Goal: Transaction & Acquisition: Book appointment/travel/reservation

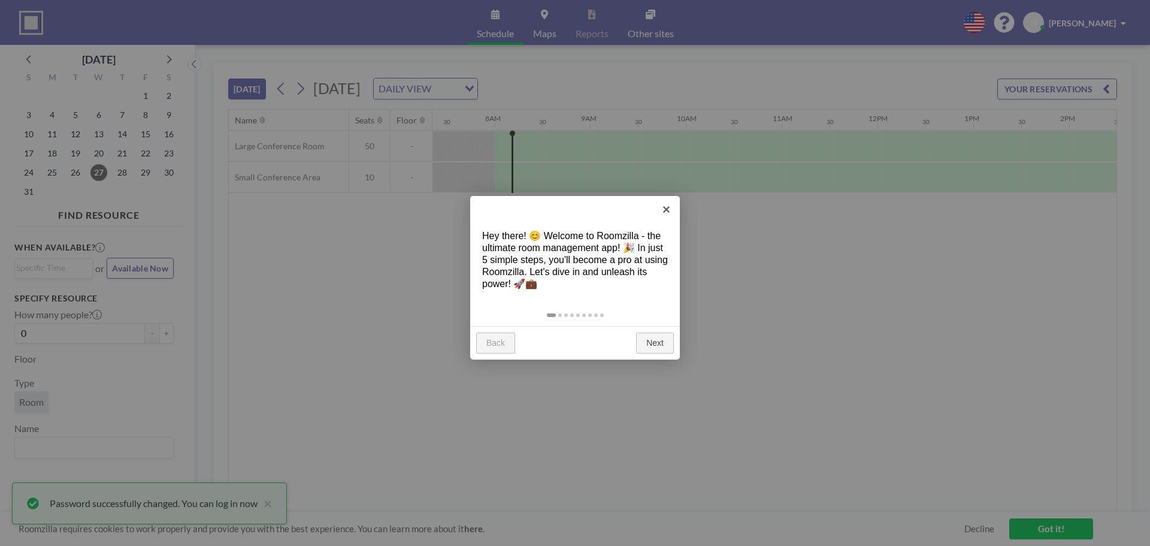
scroll to position [0, 719]
click at [647, 341] on link "Next" at bounding box center [655, 343] width 38 height 22
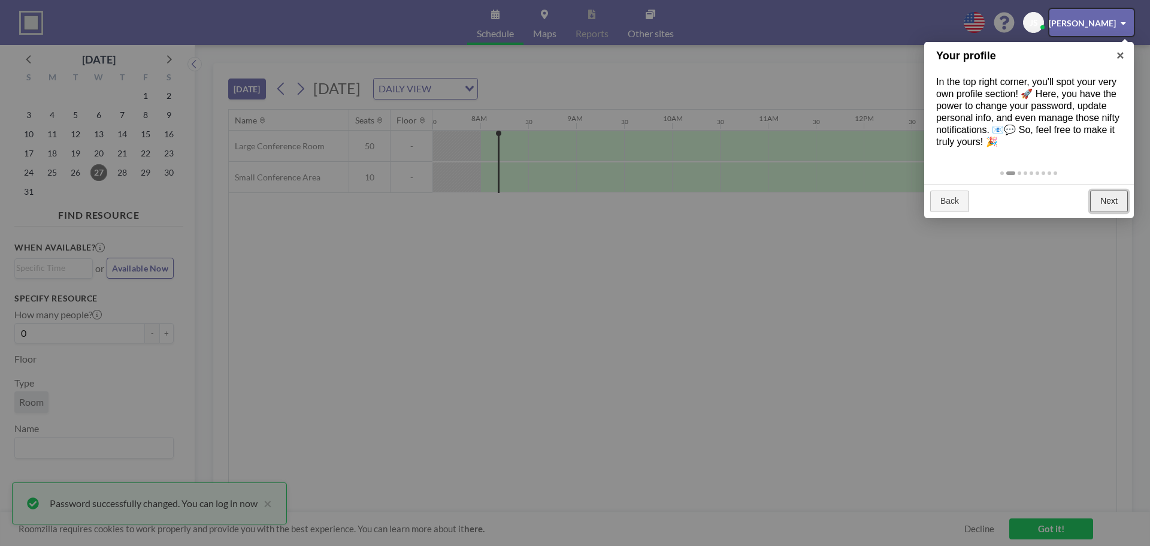
click at [1108, 196] on link "Next" at bounding box center [1109, 201] width 38 height 22
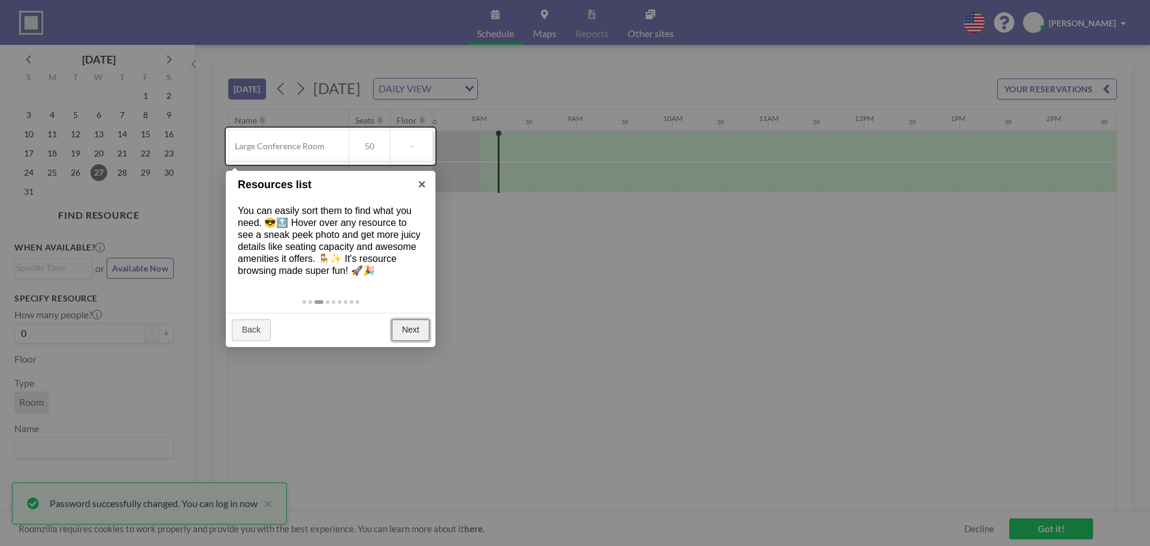
click at [414, 328] on link "Next" at bounding box center [411, 330] width 38 height 22
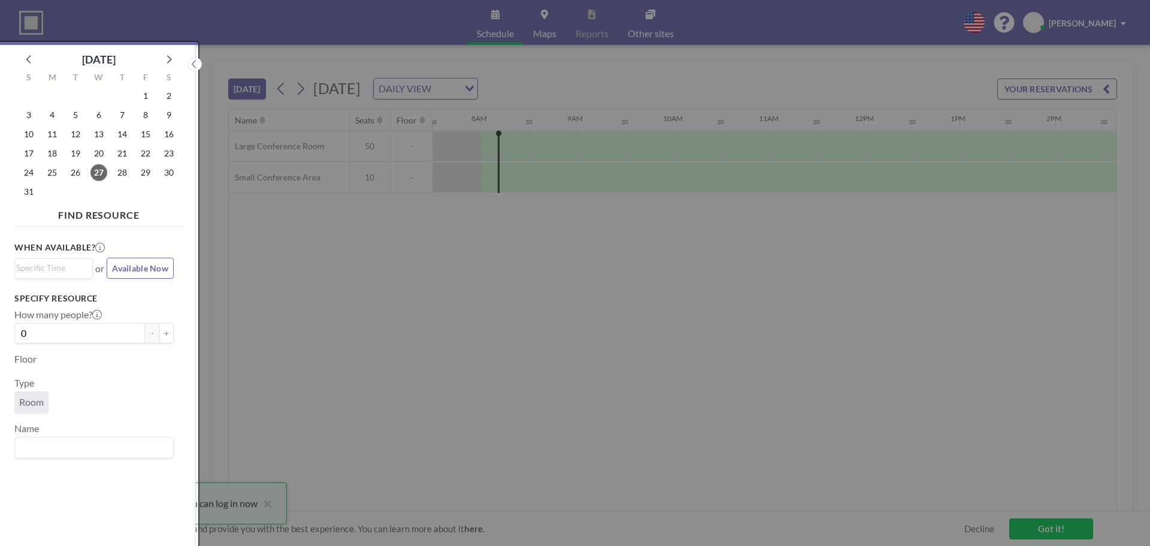
scroll to position [3, 0]
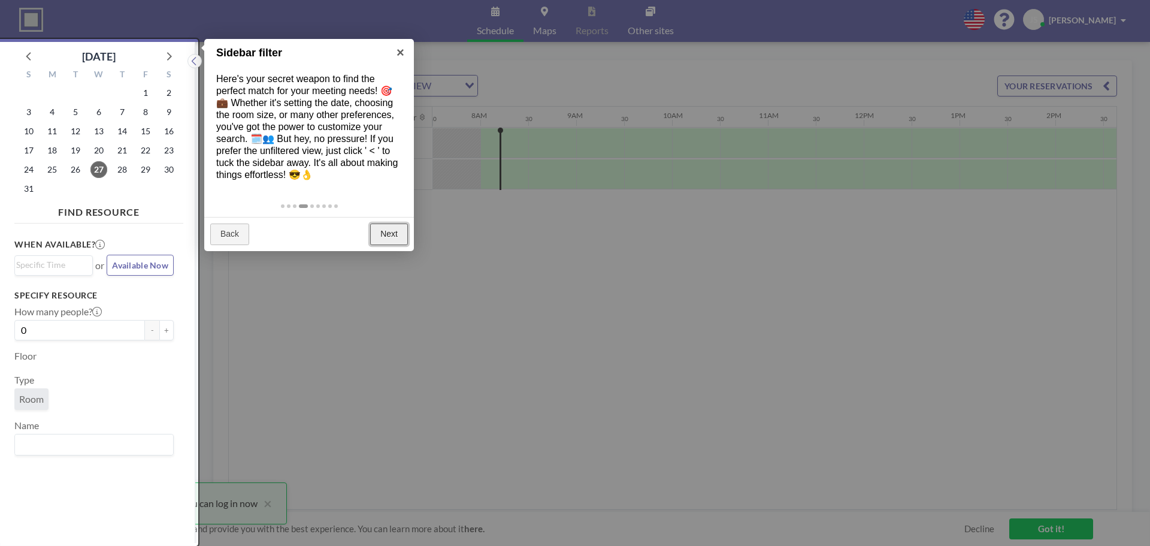
click at [400, 236] on link "Next" at bounding box center [389, 234] width 38 height 22
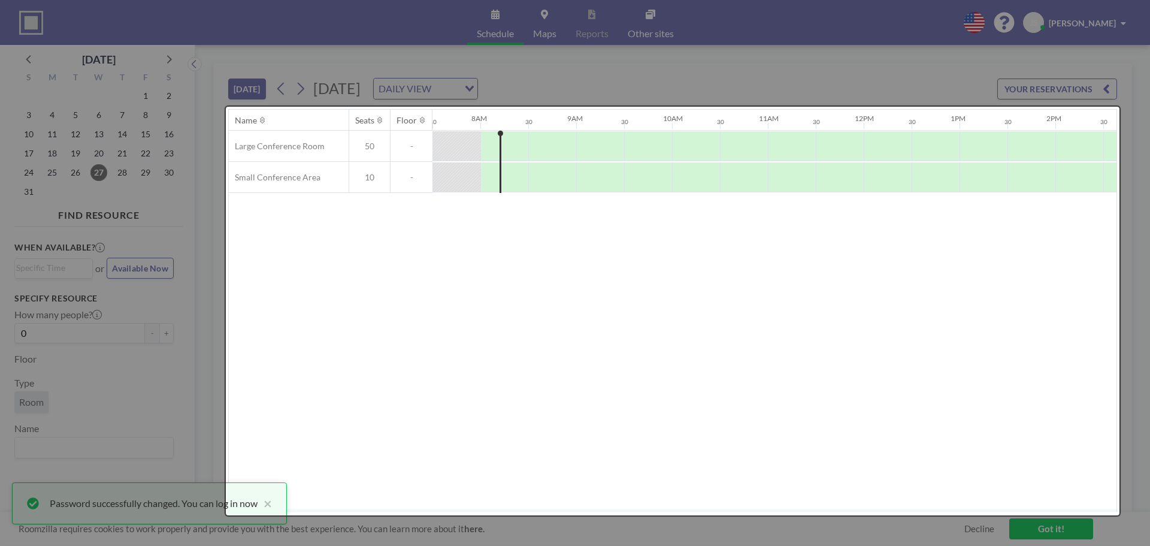
scroll to position [0, 0]
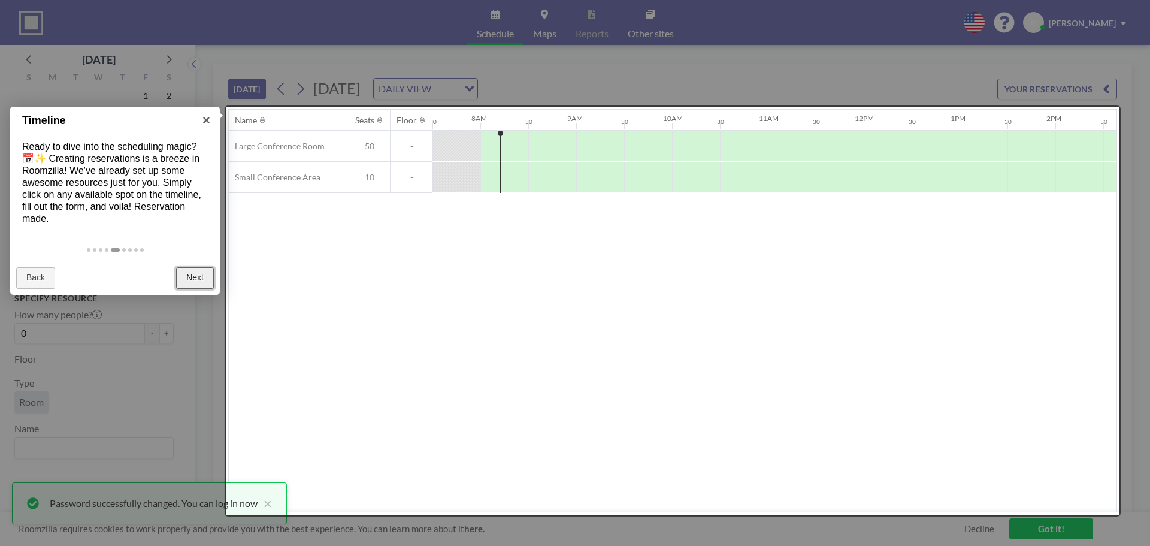
click at [195, 281] on link "Next" at bounding box center [195, 278] width 38 height 22
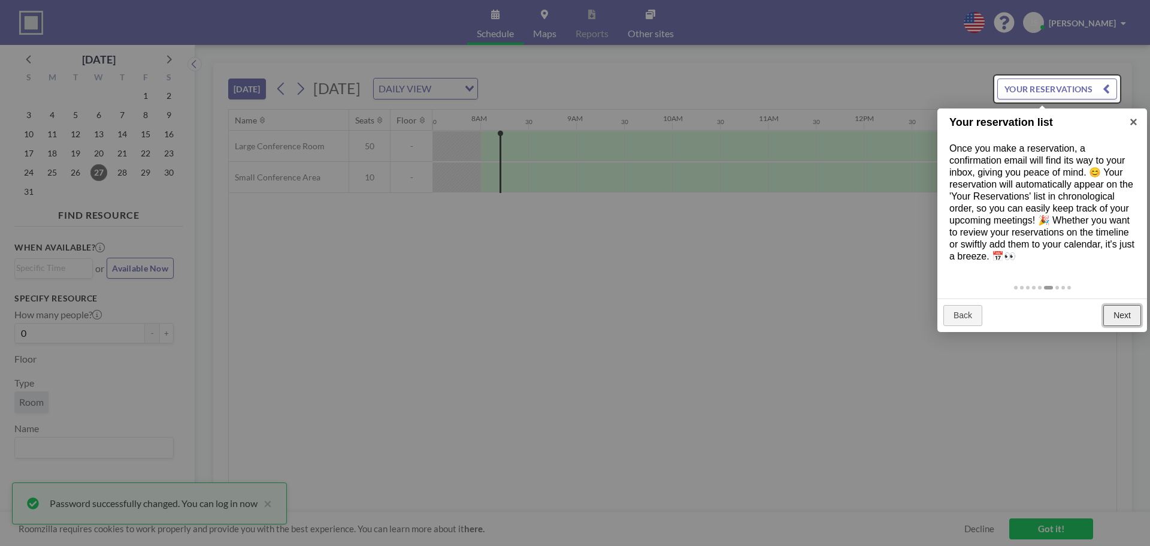
click at [1120, 315] on link "Next" at bounding box center [1122, 316] width 38 height 22
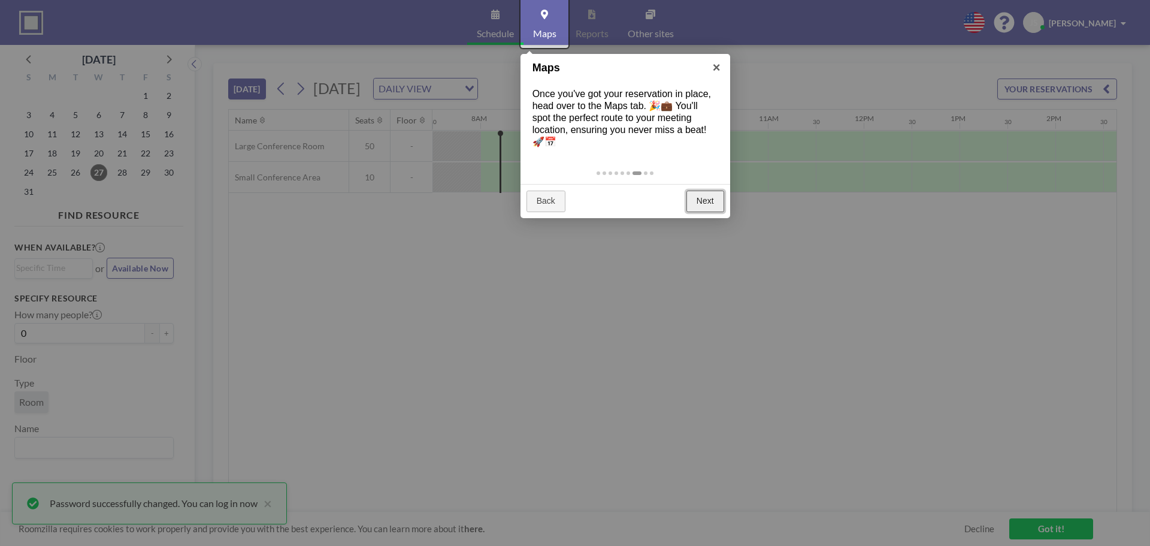
click at [713, 202] on link "Next" at bounding box center [705, 201] width 38 height 22
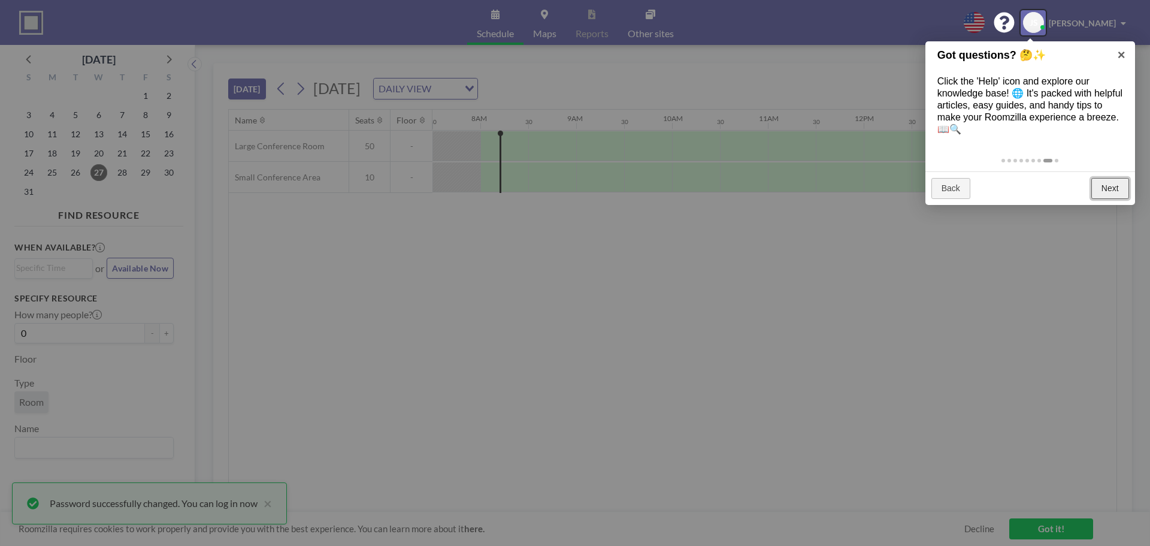
click at [1107, 181] on link "Next" at bounding box center [1110, 189] width 38 height 22
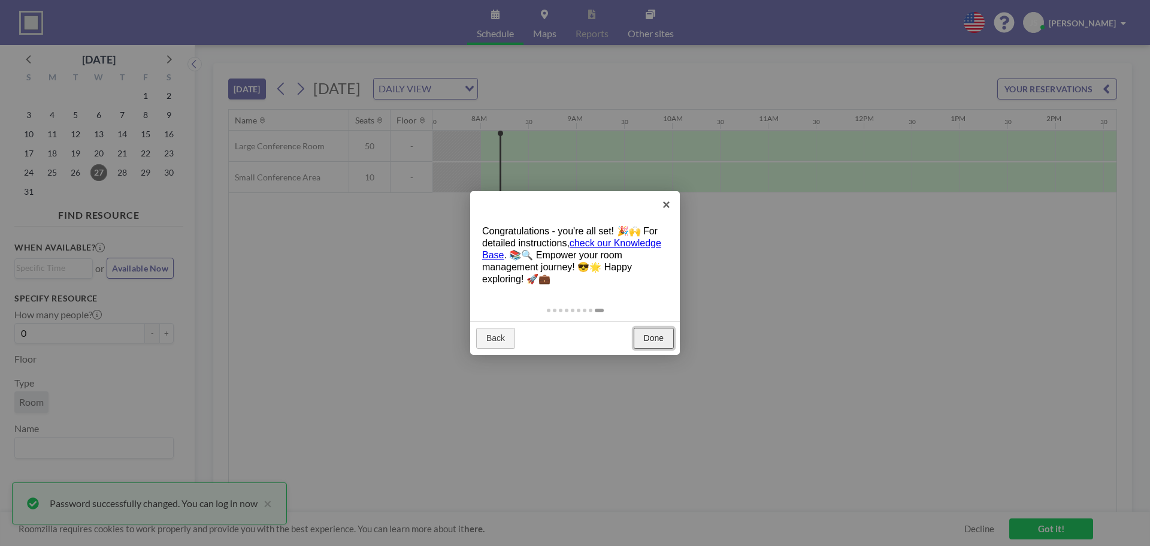
click at [655, 334] on link "Done" at bounding box center [654, 339] width 40 height 22
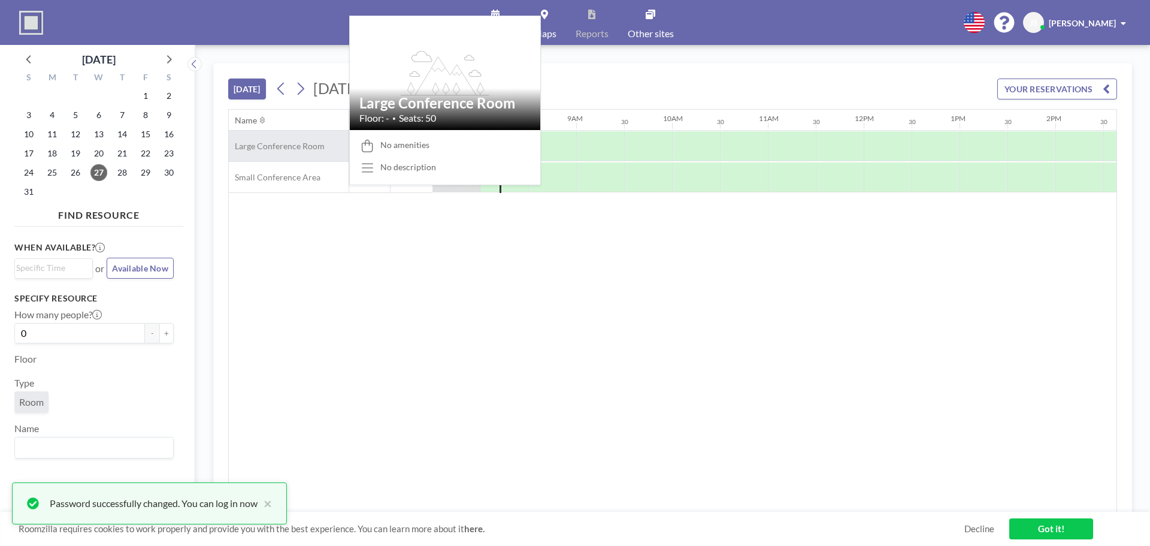
click at [324, 151] on div "Large Conference Room" at bounding box center [289, 146] width 120 height 31
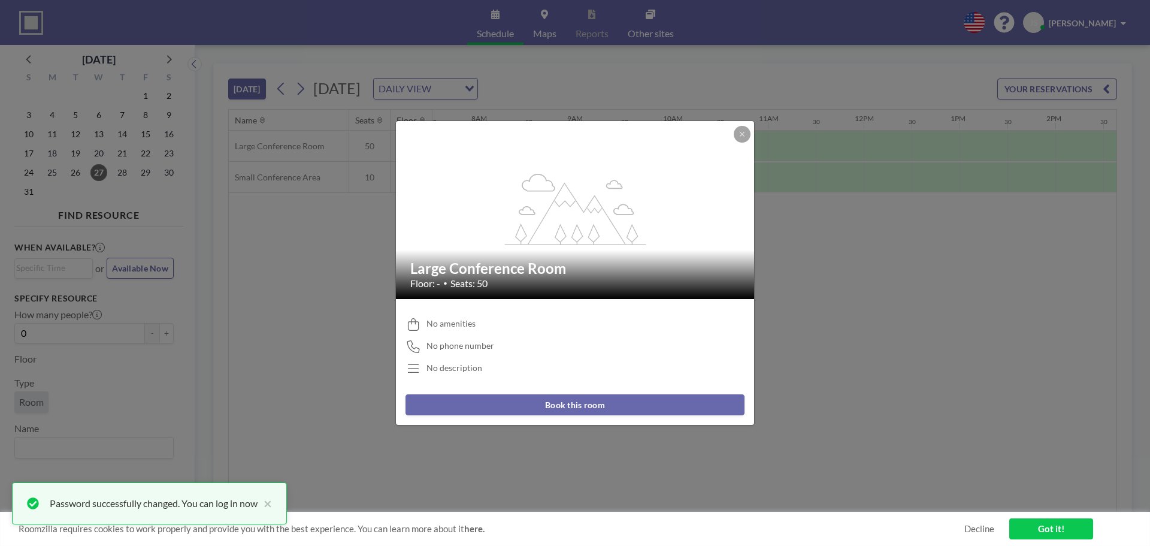
click at [550, 402] on button "Book this room" at bounding box center [574, 404] width 339 height 21
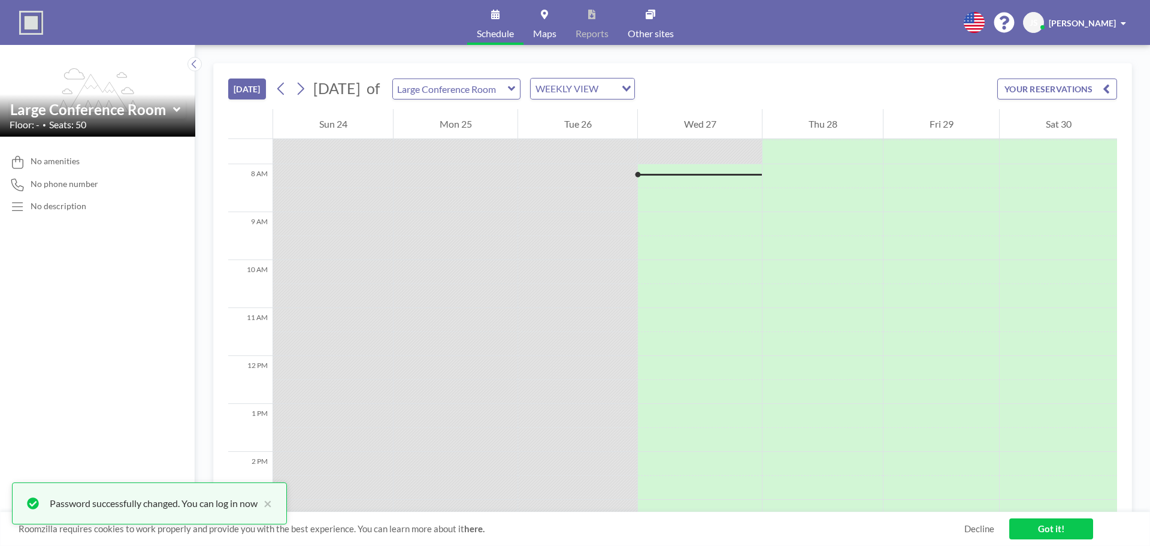
scroll to position [359, 0]
click at [303, 89] on icon at bounding box center [300, 89] width 11 height 18
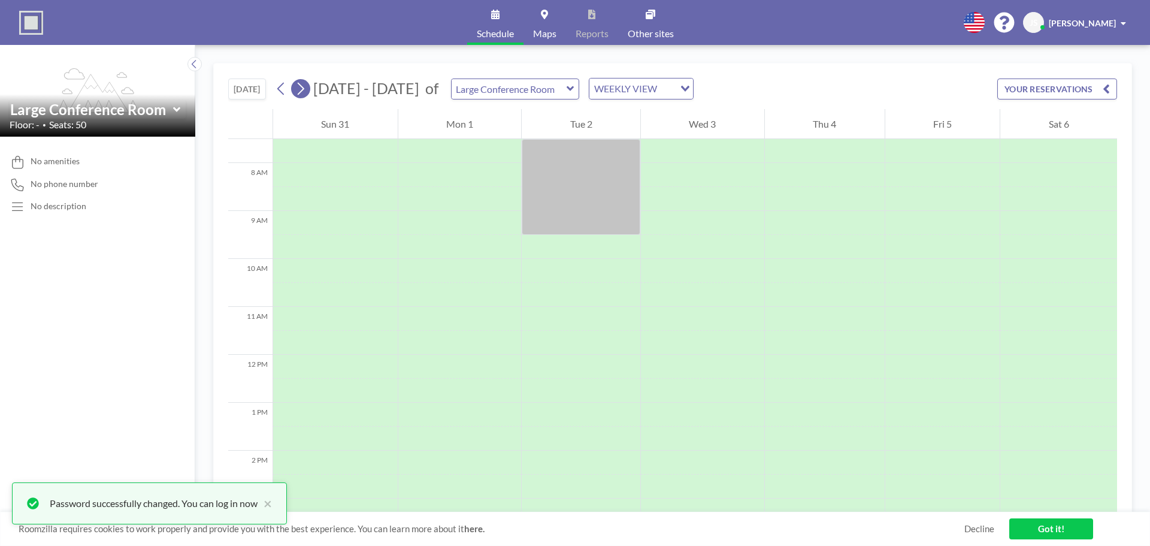
click at [306, 89] on icon at bounding box center [300, 89] width 11 height 18
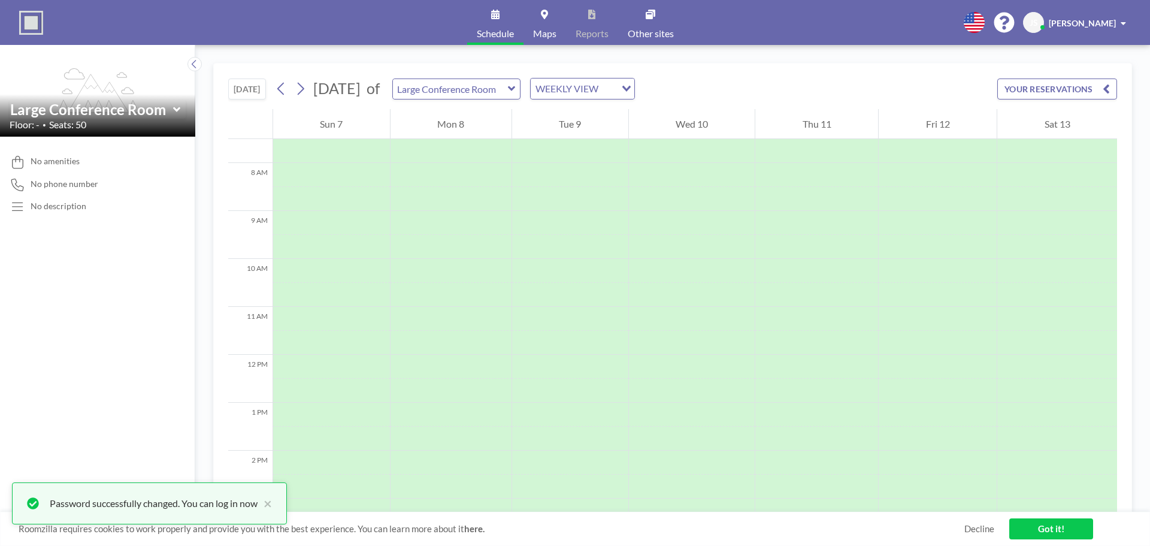
click at [616, 92] on div "WEEKLY VIEW" at bounding box center [573, 87] width 85 height 18
click at [619, 92] on input "Search for option" at bounding box center [575, 89] width 87 height 16
click at [642, 126] on li "WEEKLY VIEW" at bounding box center [644, 127] width 102 height 17
click at [302, 91] on icon at bounding box center [300, 89] width 11 height 18
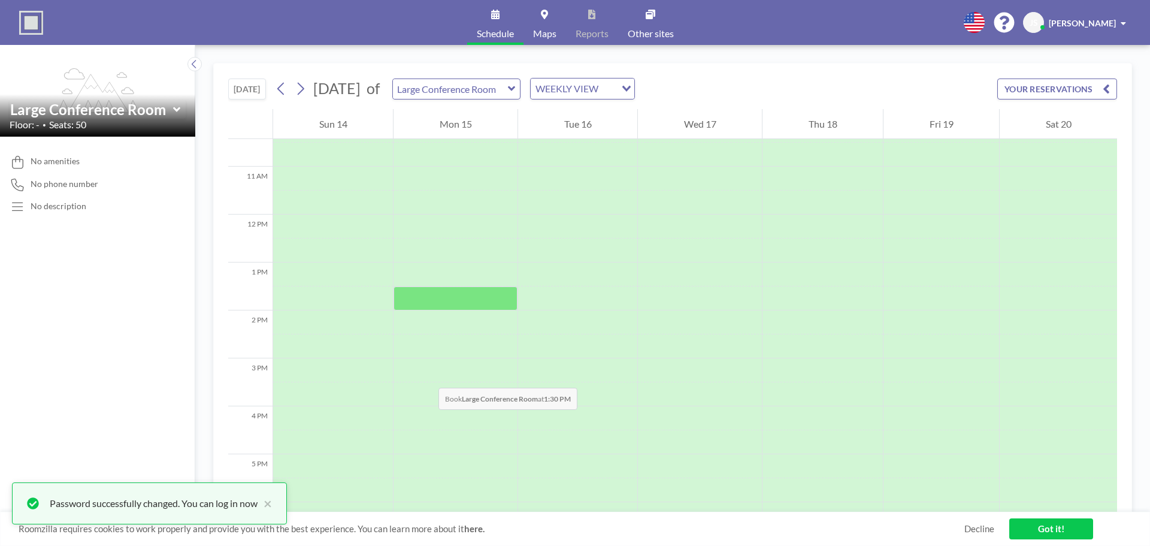
scroll to position [539, 0]
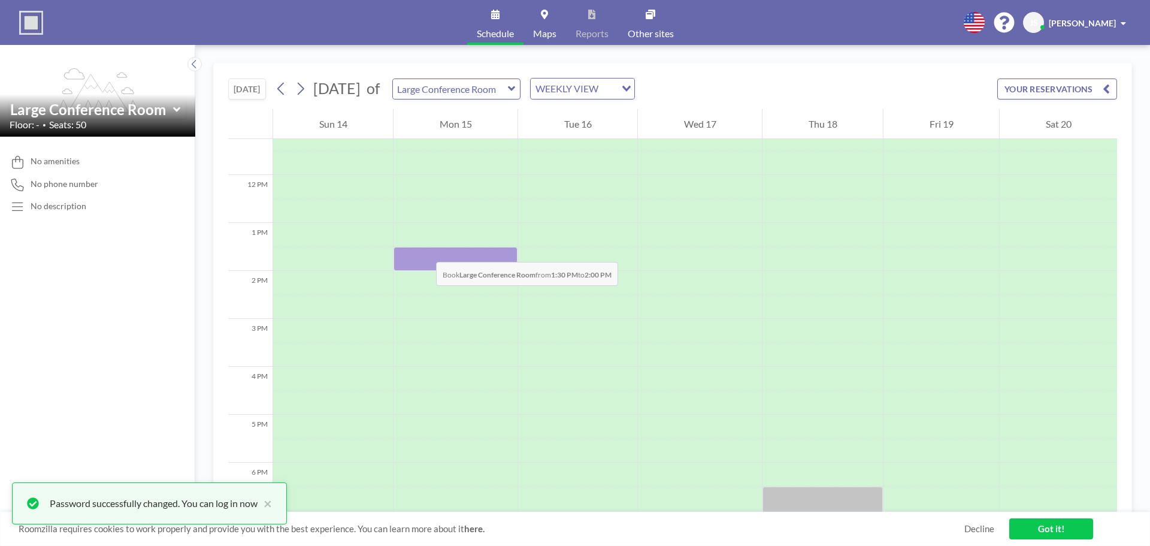
click at [424, 250] on div at bounding box center [455, 259] width 124 height 24
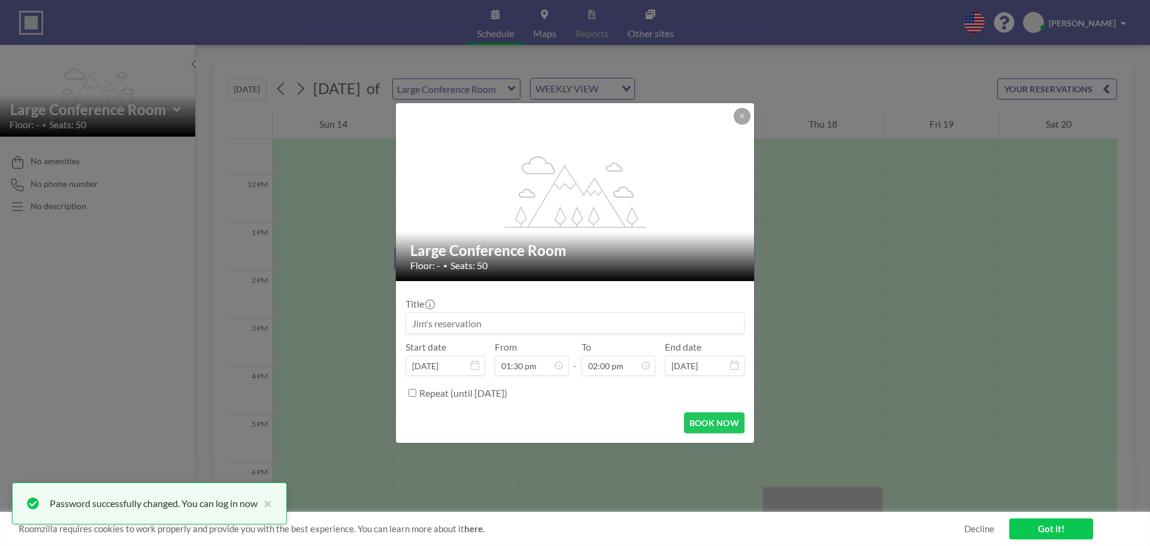
click at [481, 304] on div "Title" at bounding box center [574, 316] width 339 height 36
click at [503, 331] on input at bounding box center [575, 323] width 338 height 20
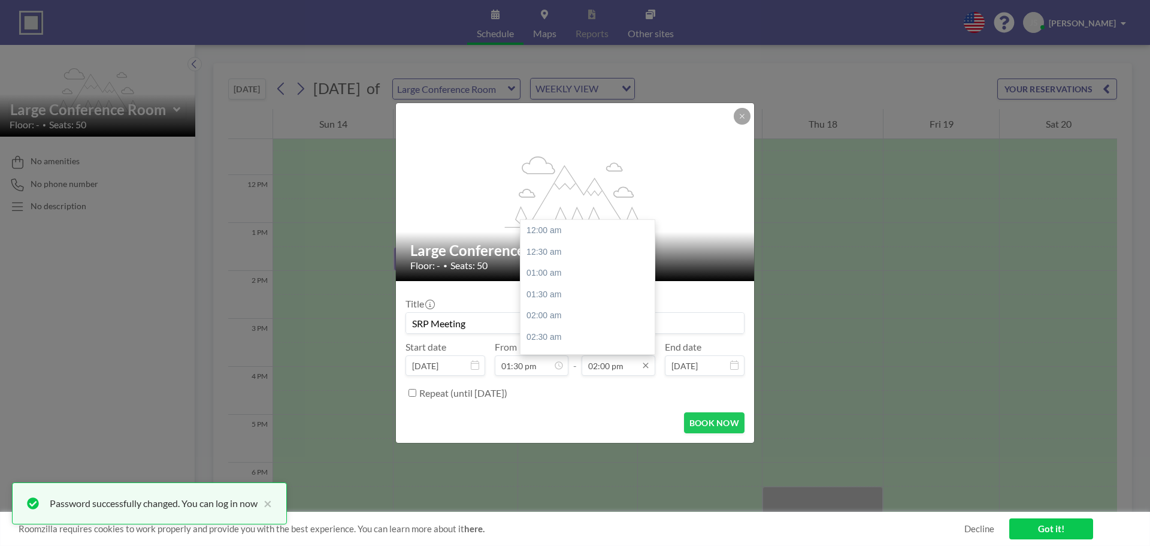
scroll to position [597, 0]
type input "SRP Meeting"
click at [644, 368] on icon at bounding box center [646, 365] width 10 height 10
click at [559, 340] on div "04:30 pm" at bounding box center [590, 337] width 140 height 22
type input "04:30 pm"
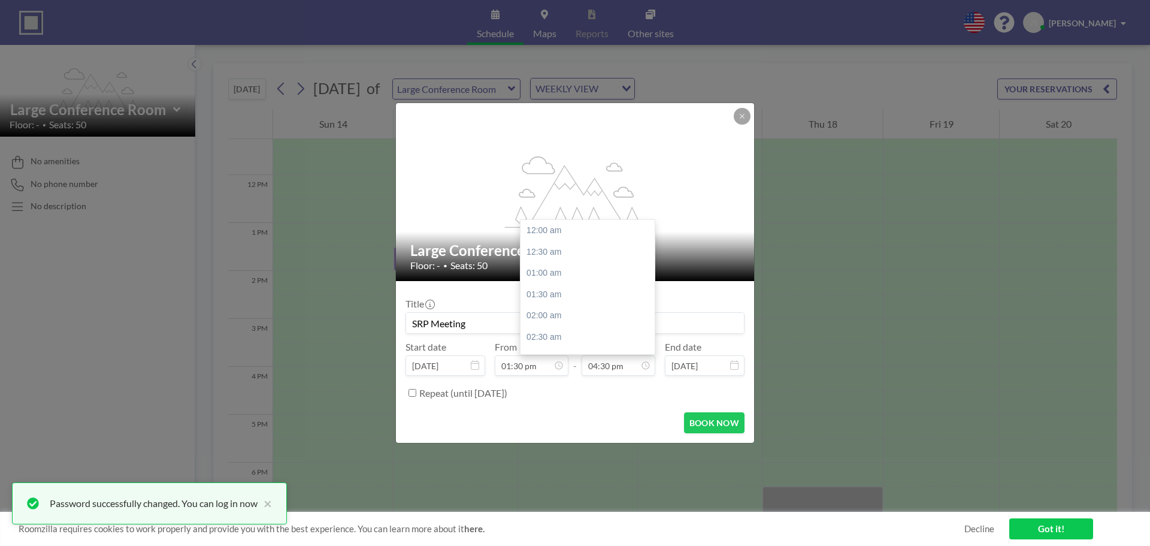
scroll to position [704, 0]
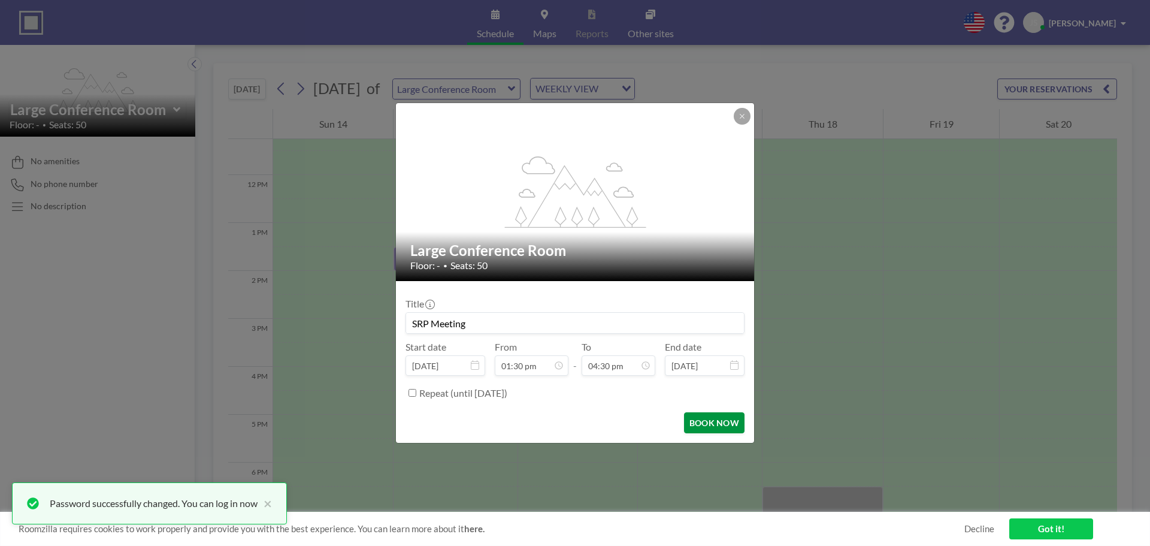
click at [699, 425] on button "BOOK NOW" at bounding box center [714, 422] width 60 height 21
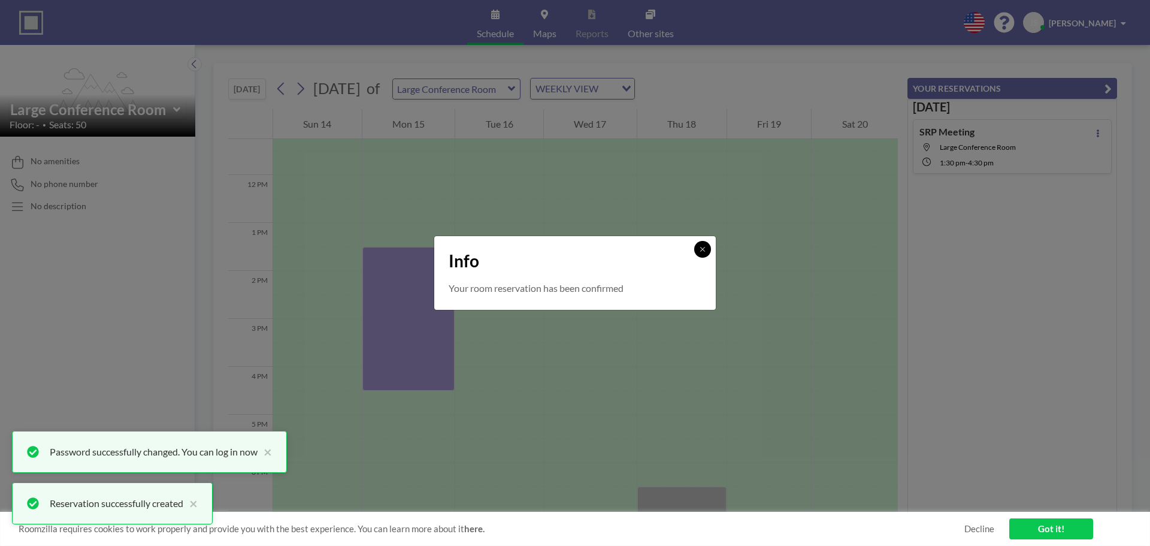
click at [701, 244] on button at bounding box center [702, 249] width 17 height 17
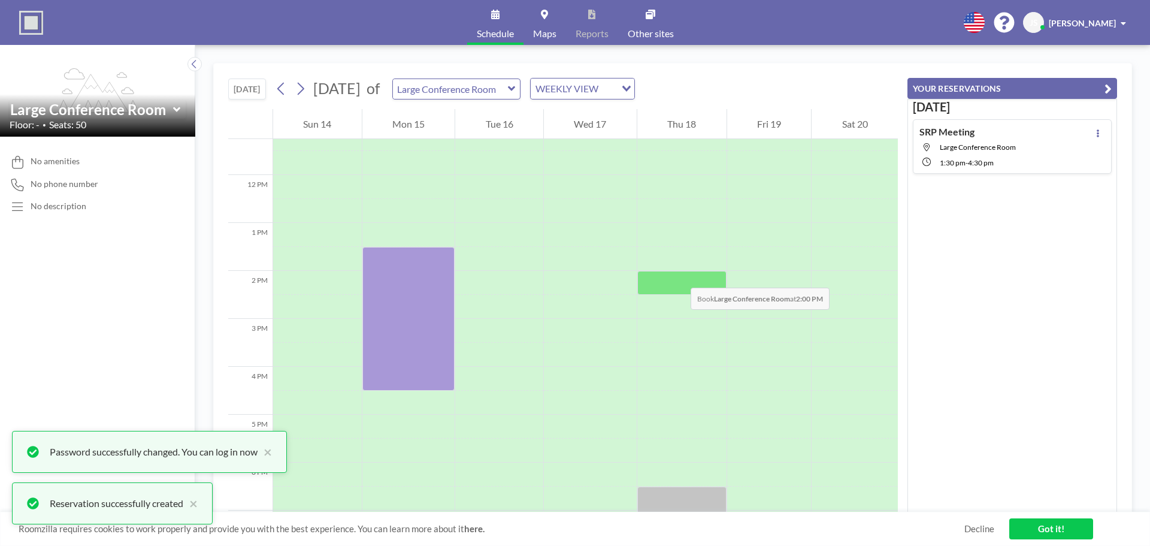
click at [678, 275] on div at bounding box center [681, 283] width 89 height 24
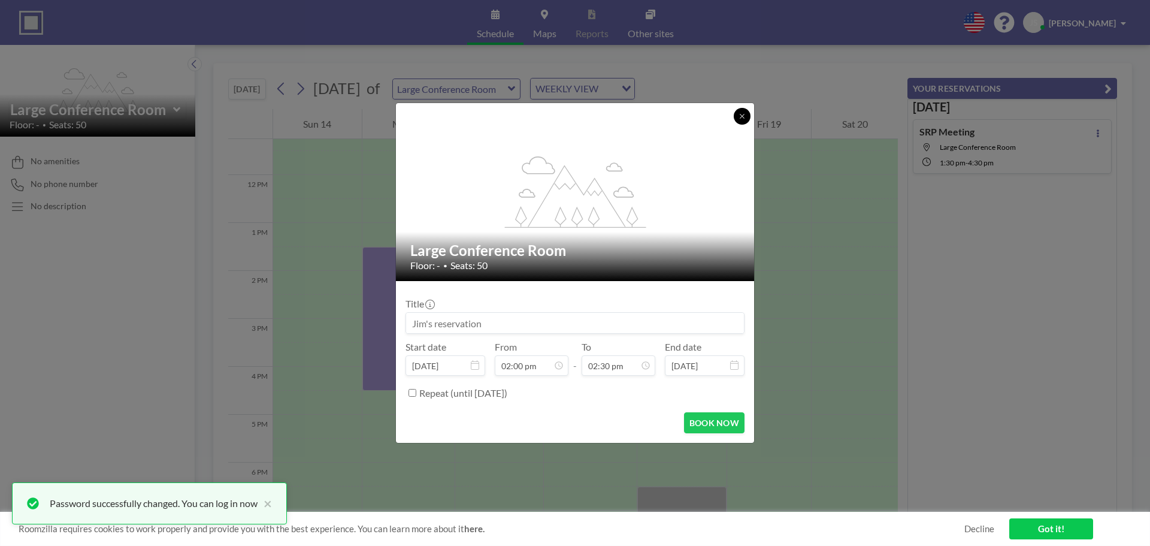
click at [741, 113] on icon at bounding box center [741, 116] width 7 height 7
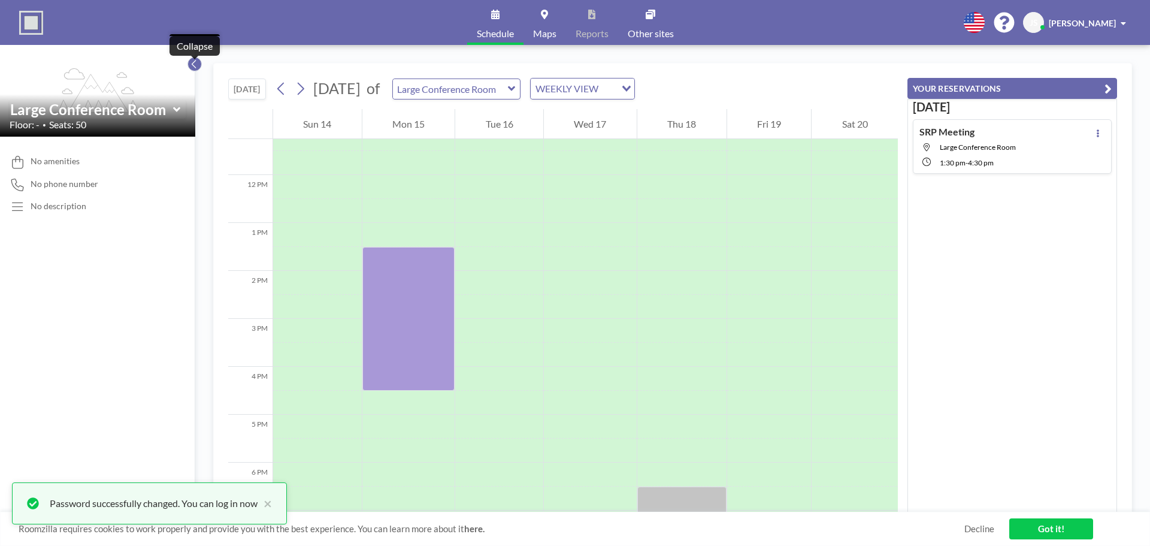
click at [193, 66] on icon at bounding box center [194, 64] width 4 height 8
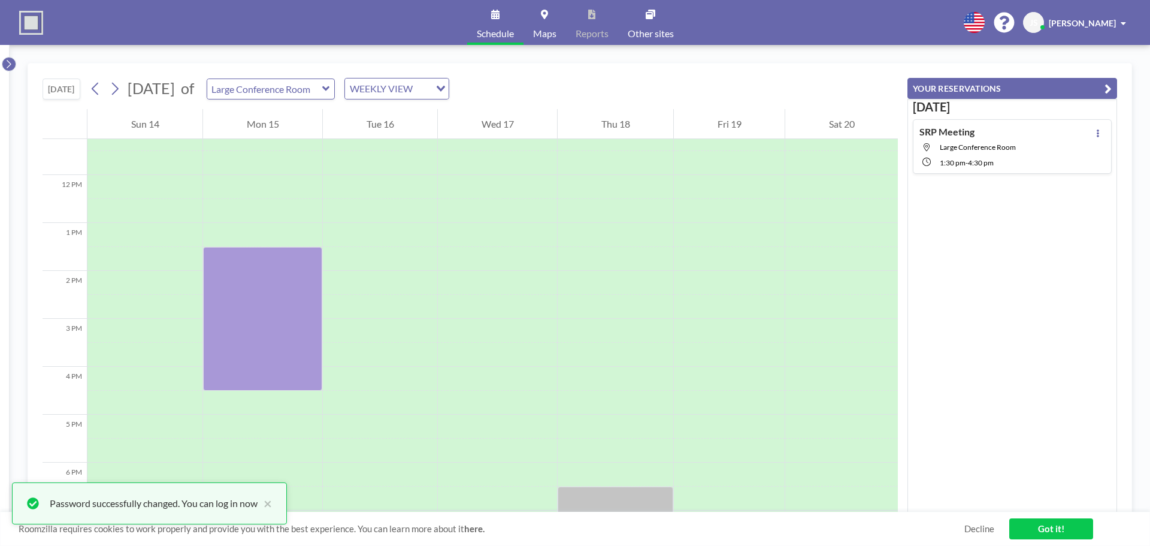
click at [13, 65] on button at bounding box center [9, 64] width 14 height 14
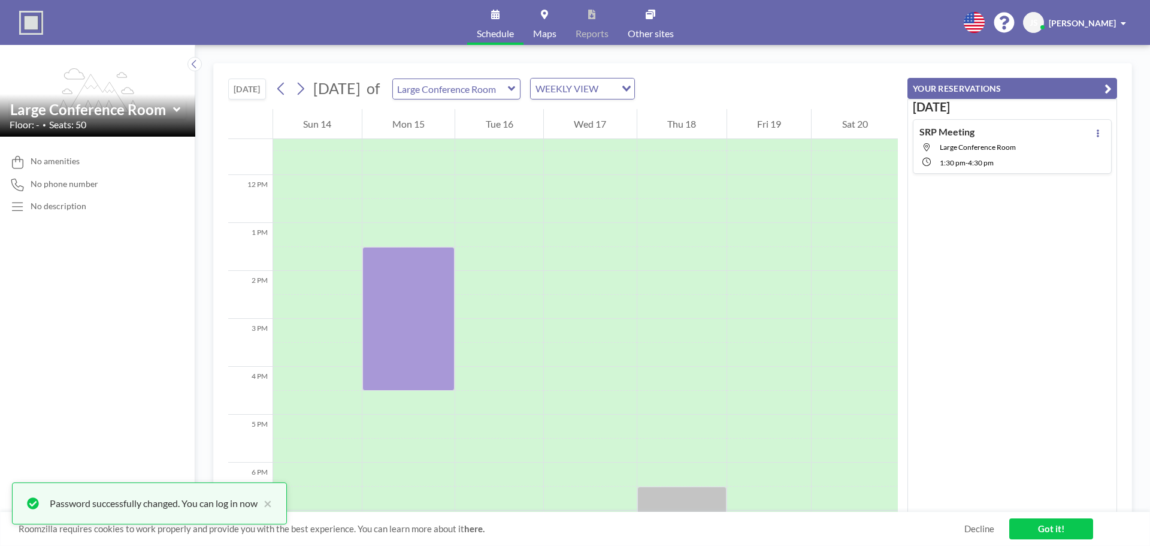
click at [539, 32] on span "Maps" at bounding box center [544, 34] width 23 height 10
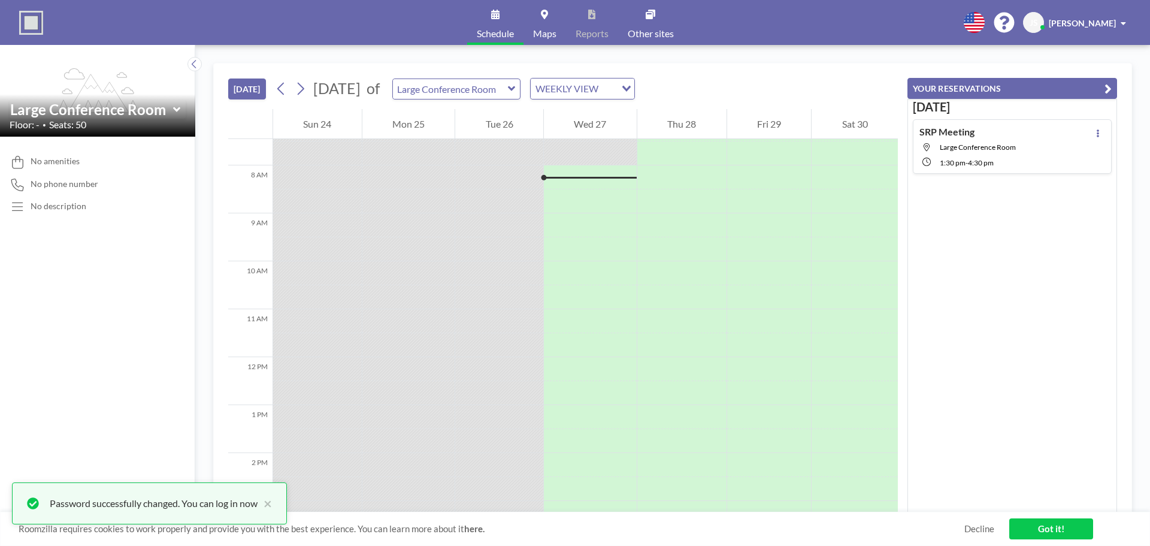
scroll to position [359, 0]
click at [658, 34] on span "Other sites" at bounding box center [651, 34] width 46 height 10
click at [269, 508] on button "×" at bounding box center [264, 503] width 14 height 14
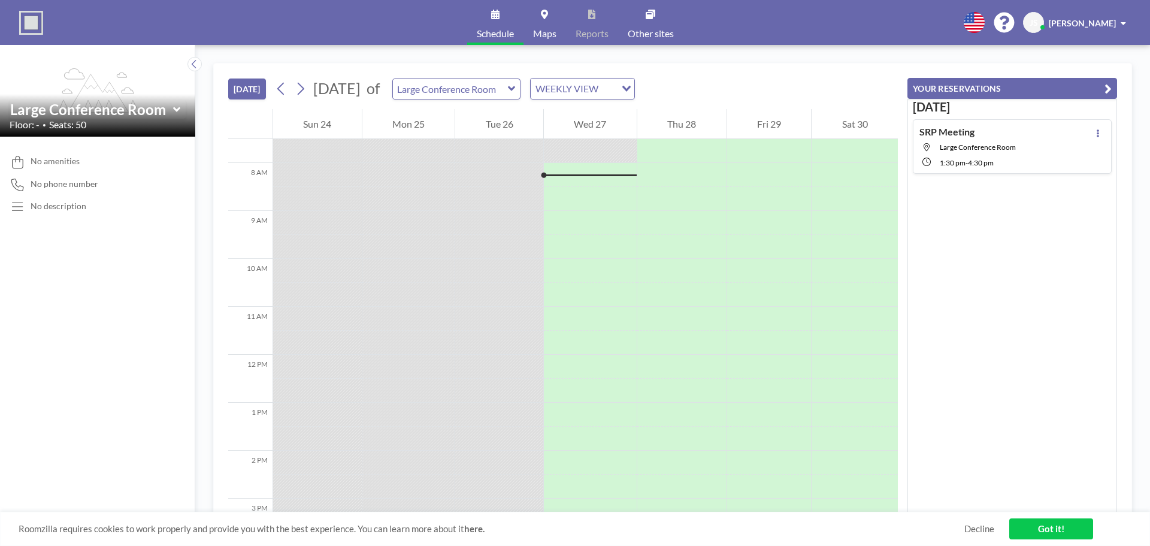
click at [174, 114] on icon at bounding box center [177, 110] width 8 height 12
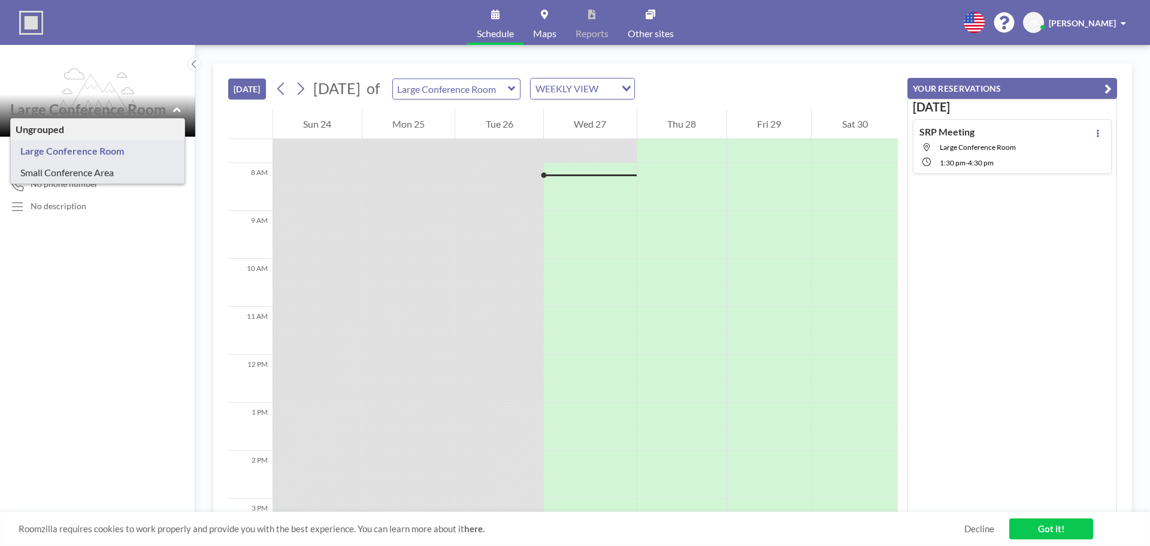
type input "Small Conference Area"
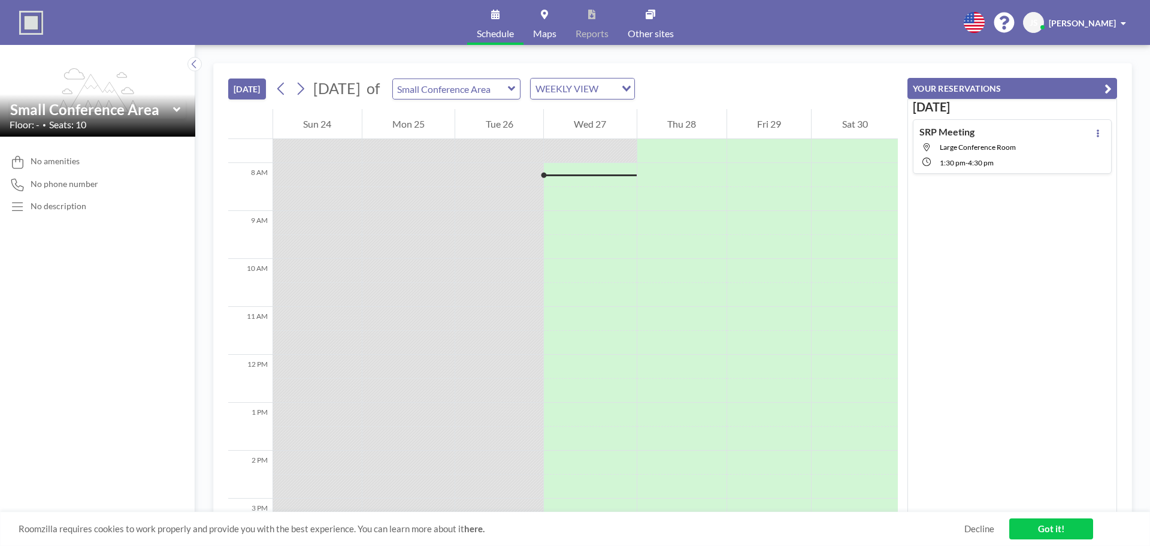
click at [1066, 526] on link "Got it!" at bounding box center [1051, 528] width 84 height 21
click at [34, 25] on img at bounding box center [31, 23] width 24 height 24
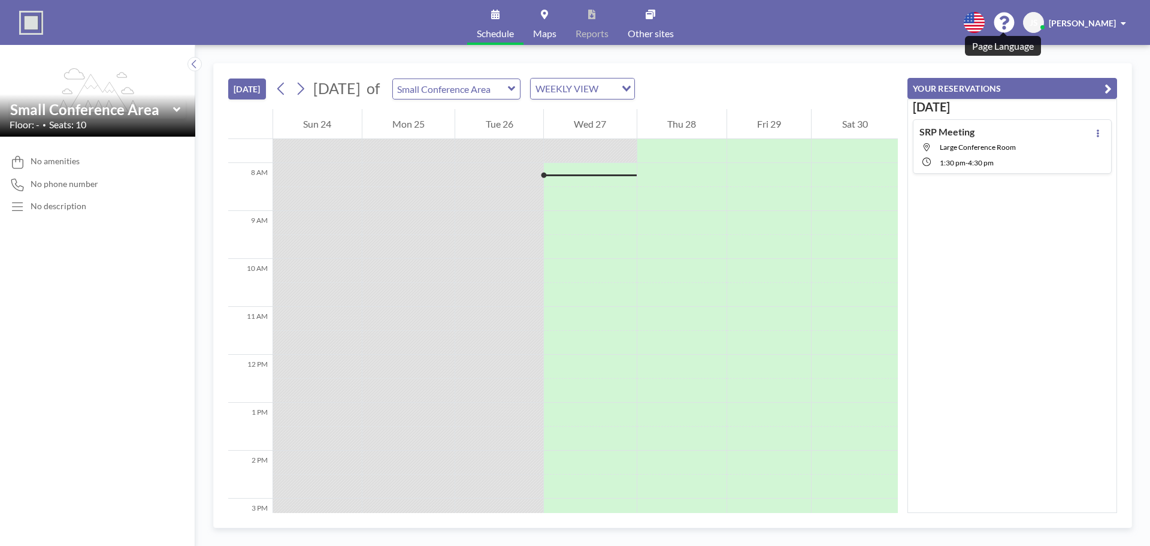
click at [984, 26] on icon at bounding box center [974, 22] width 21 height 21
click at [929, 26] on div at bounding box center [575, 273] width 1150 height 546
